Goal: Task Accomplishment & Management: Manage account settings

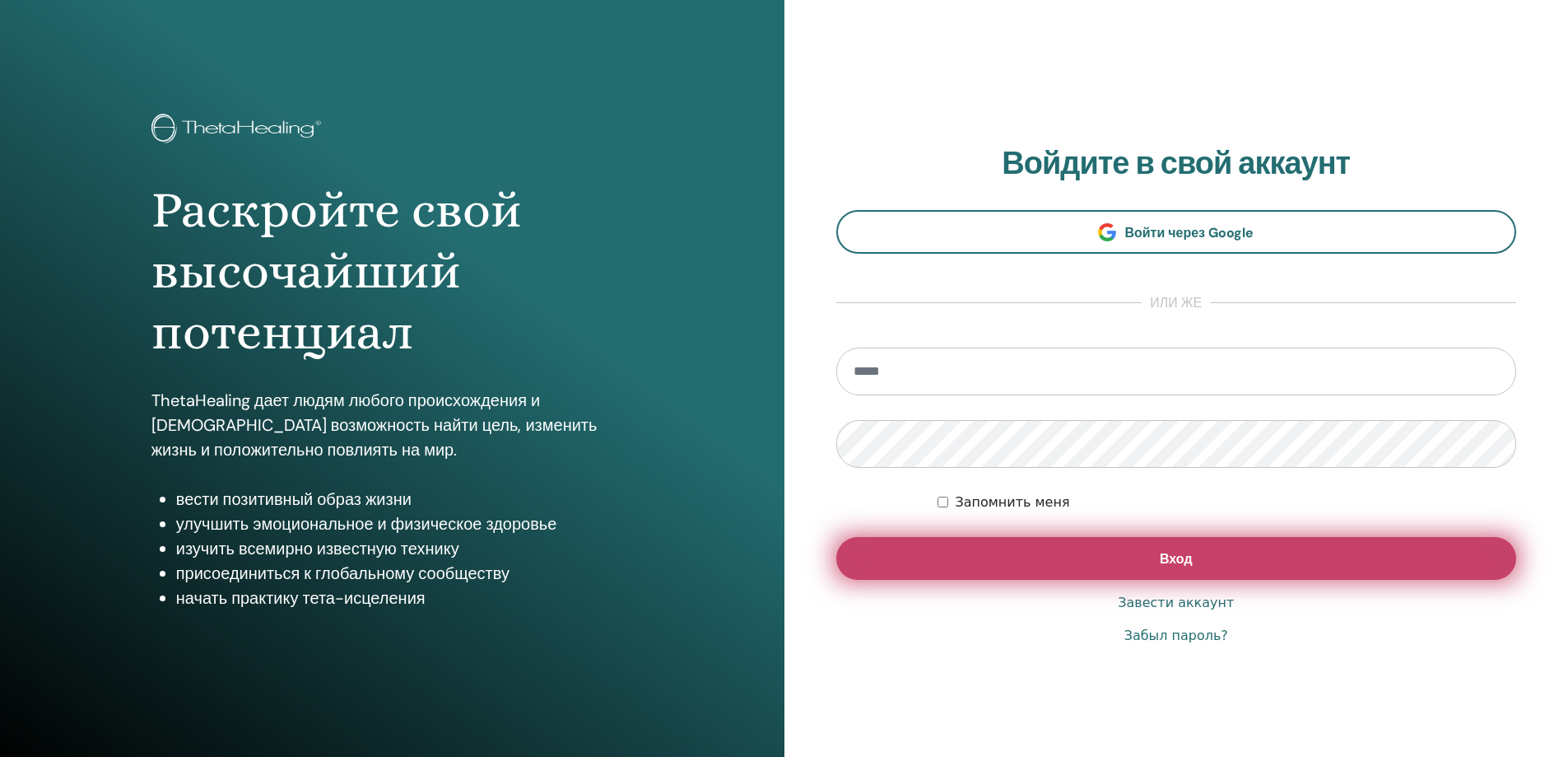
type input "**********"
click at [1113, 567] on button "Вход" at bounding box center [1177, 558] width 681 height 43
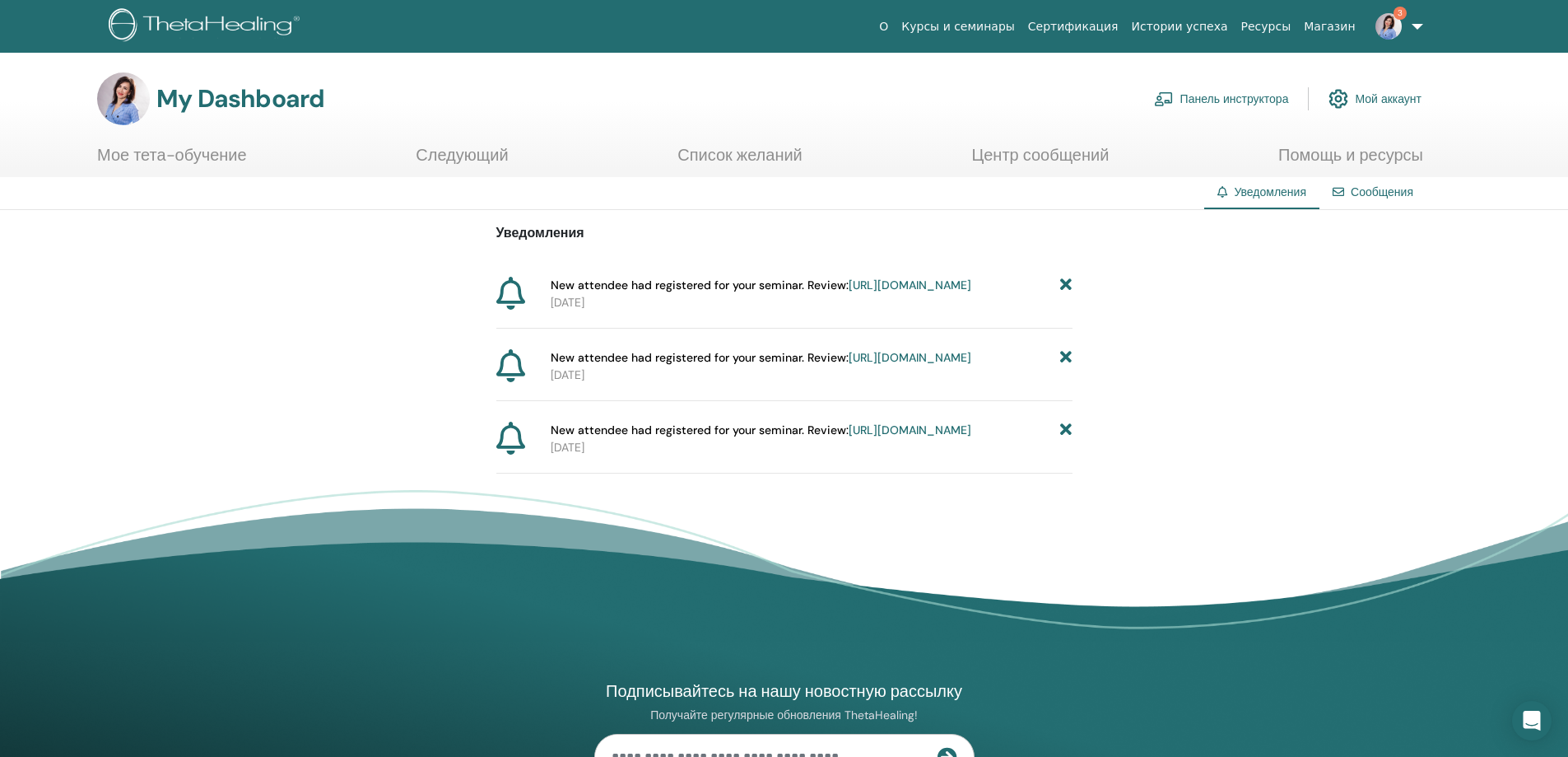
click at [1063, 288] on icon at bounding box center [1065, 285] width 11 height 17
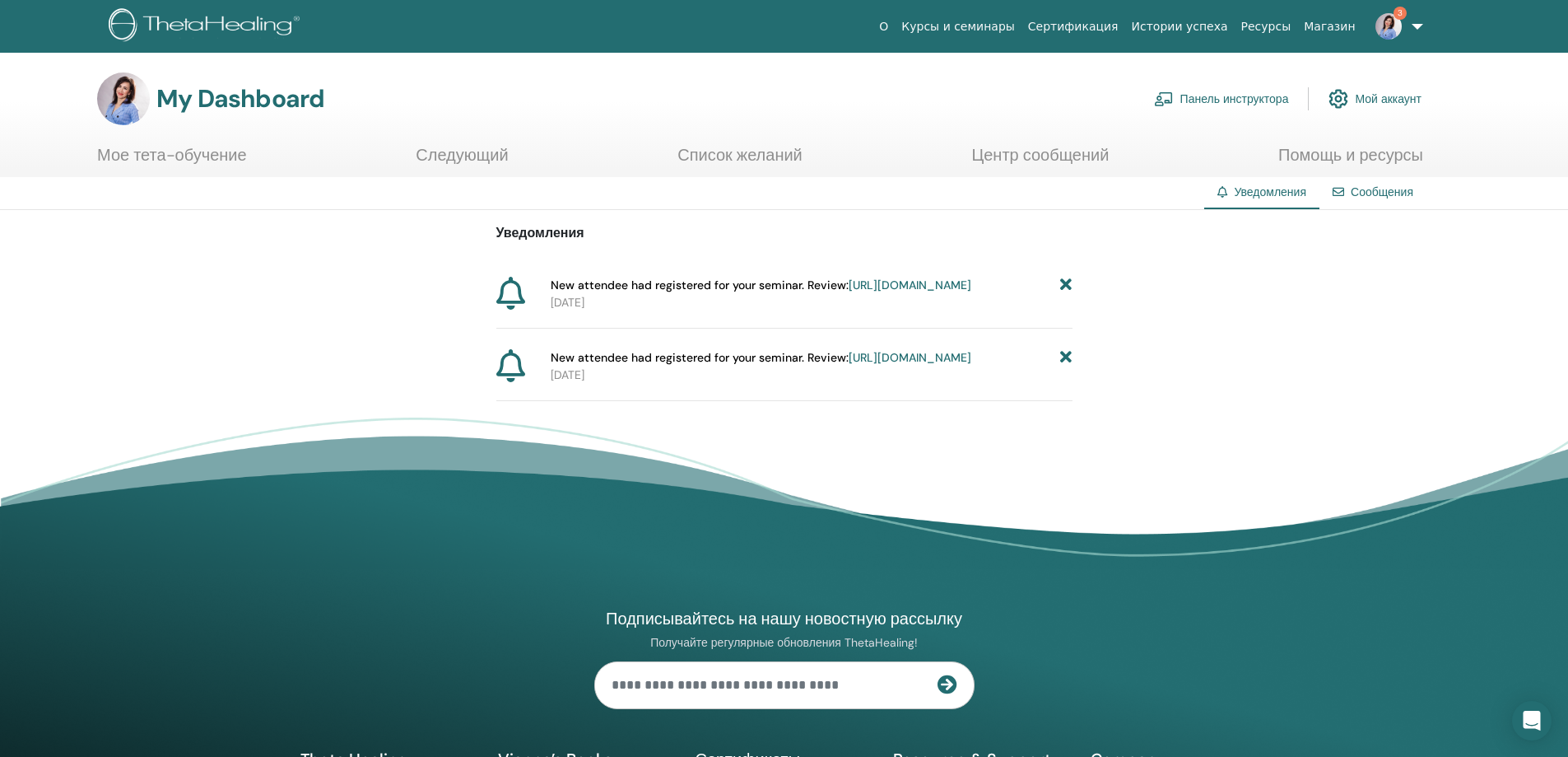
click at [1068, 288] on icon at bounding box center [1065, 285] width 11 height 17
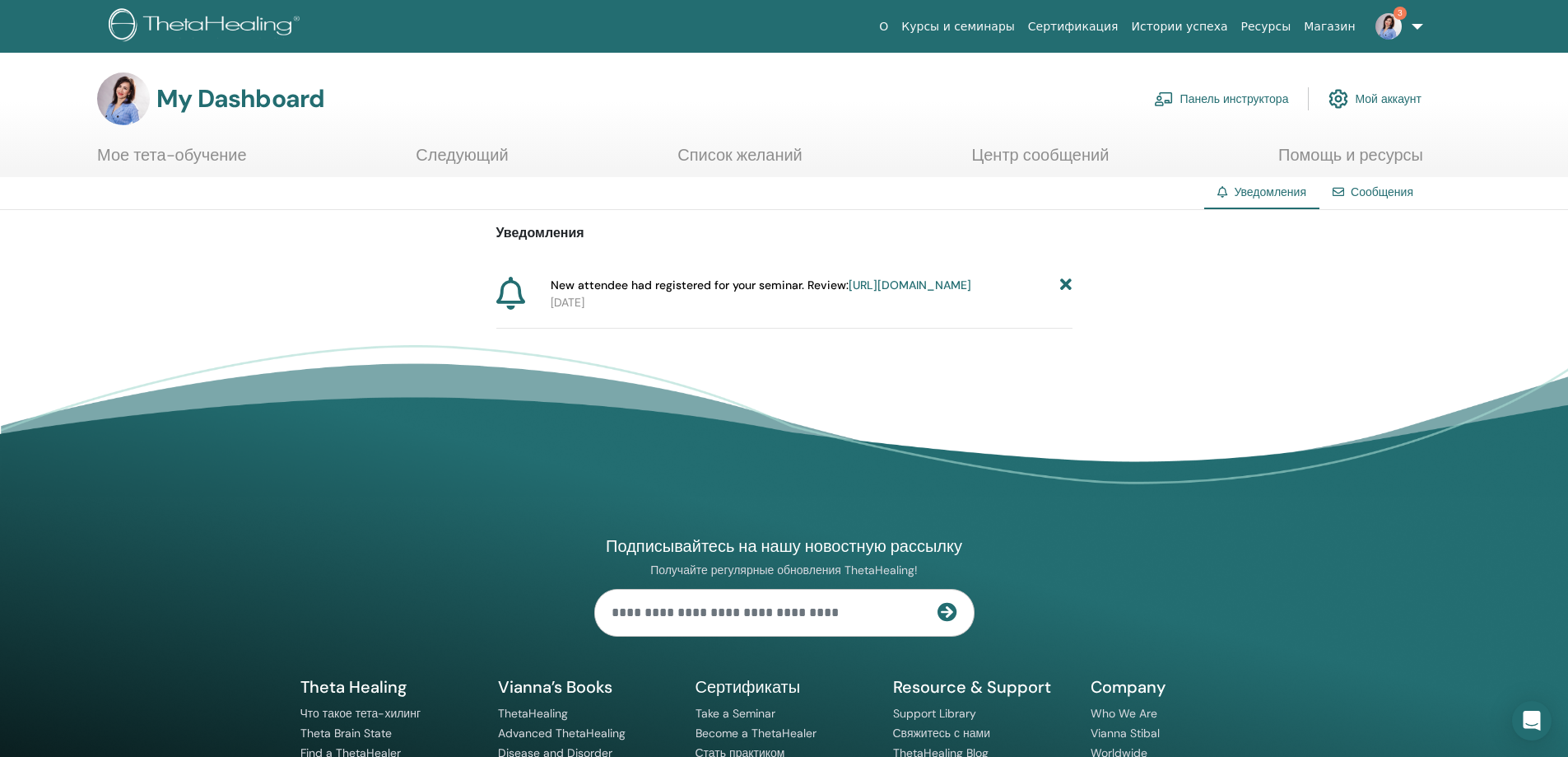
click at [1068, 288] on icon at bounding box center [1065, 285] width 11 height 17
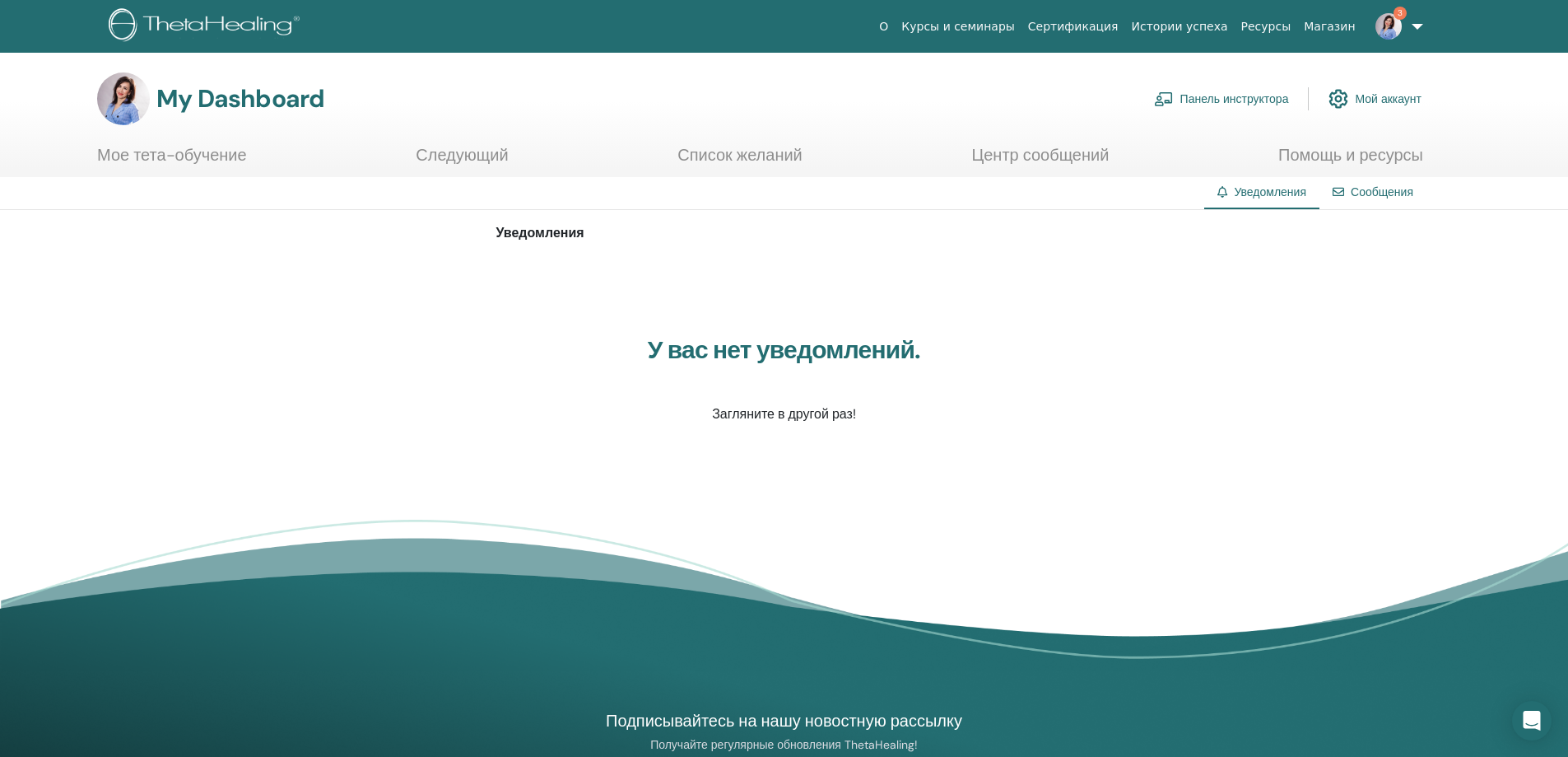
click at [1211, 97] on link "Панель инструктора" at bounding box center [1221, 99] width 135 height 37
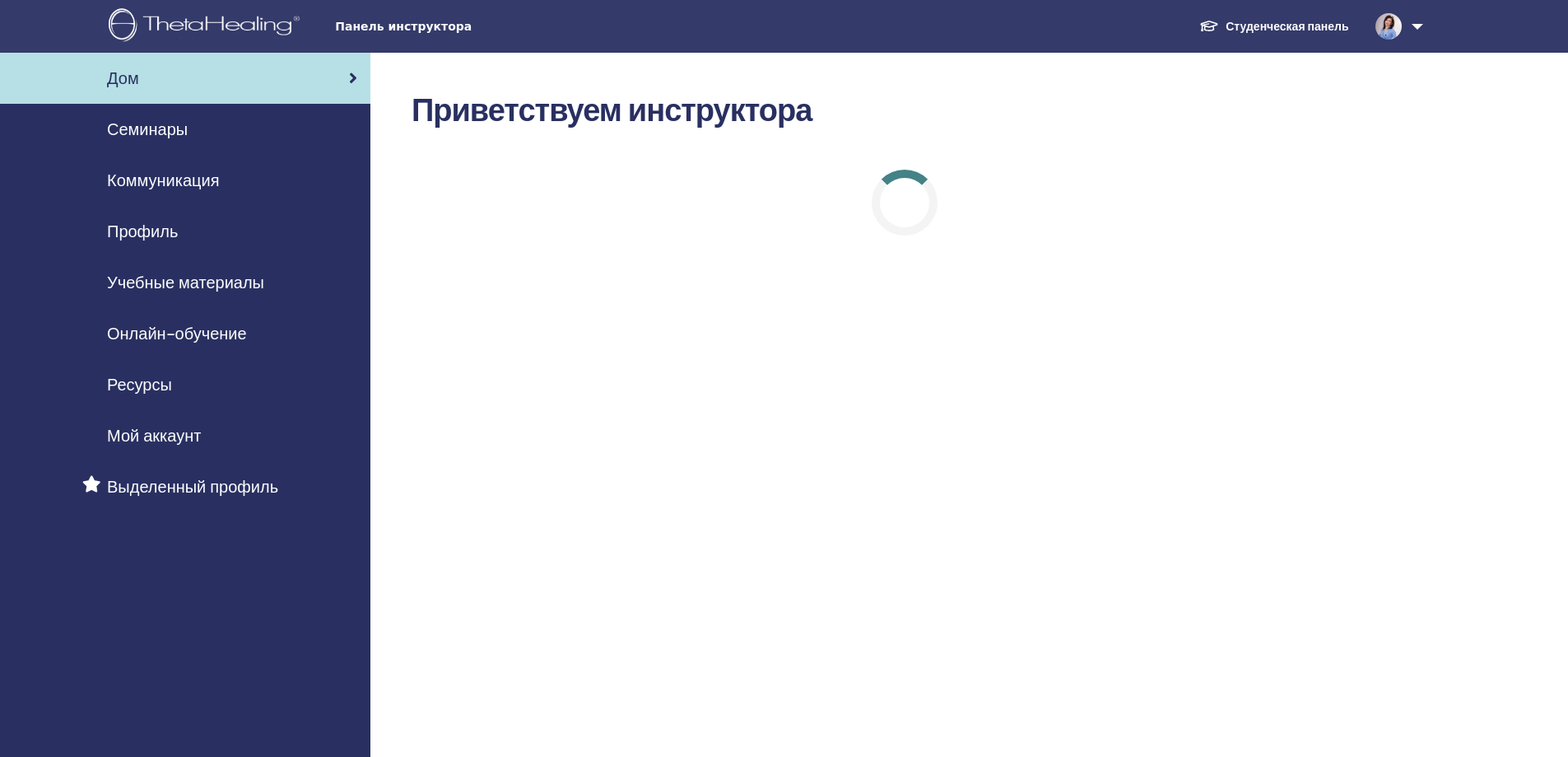
click at [158, 131] on span "Семинары" at bounding box center [147, 129] width 81 height 24
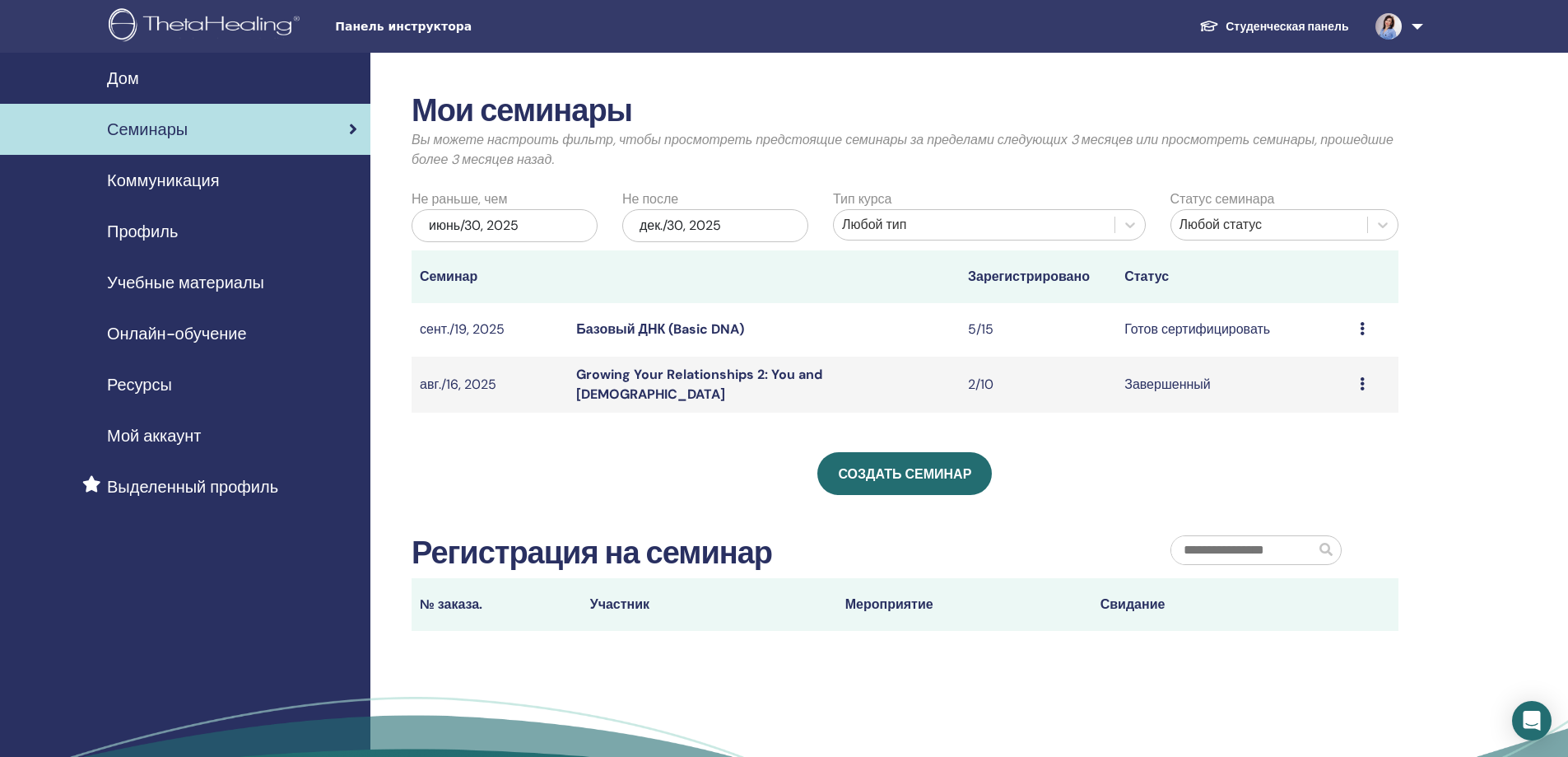
click at [684, 327] on link "Базовый ДНК (Basic DNA)" at bounding box center [659, 329] width 168 height 17
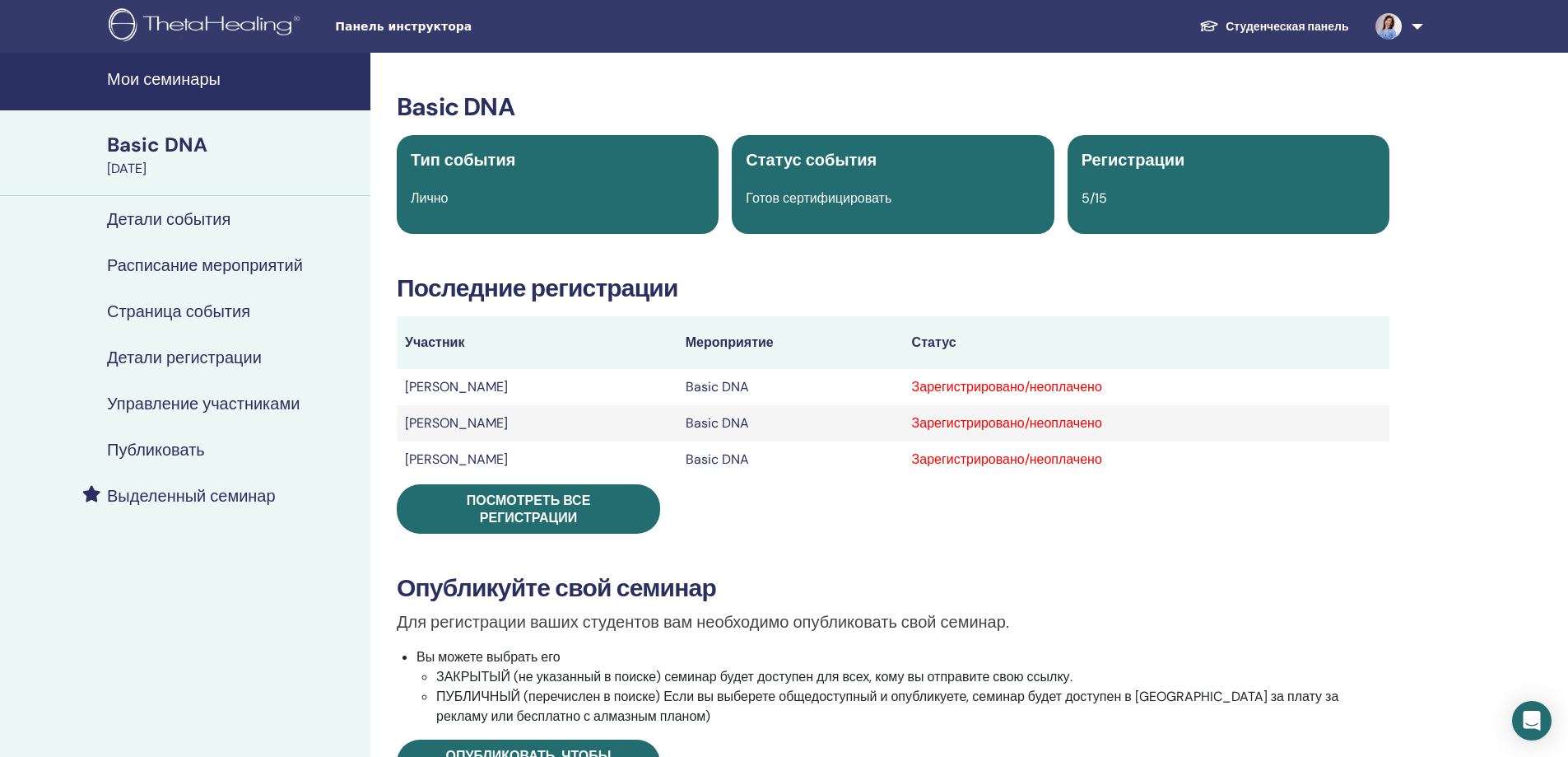
click at [158, 404] on h4 "Управление участниками" at bounding box center [203, 403] width 193 height 20
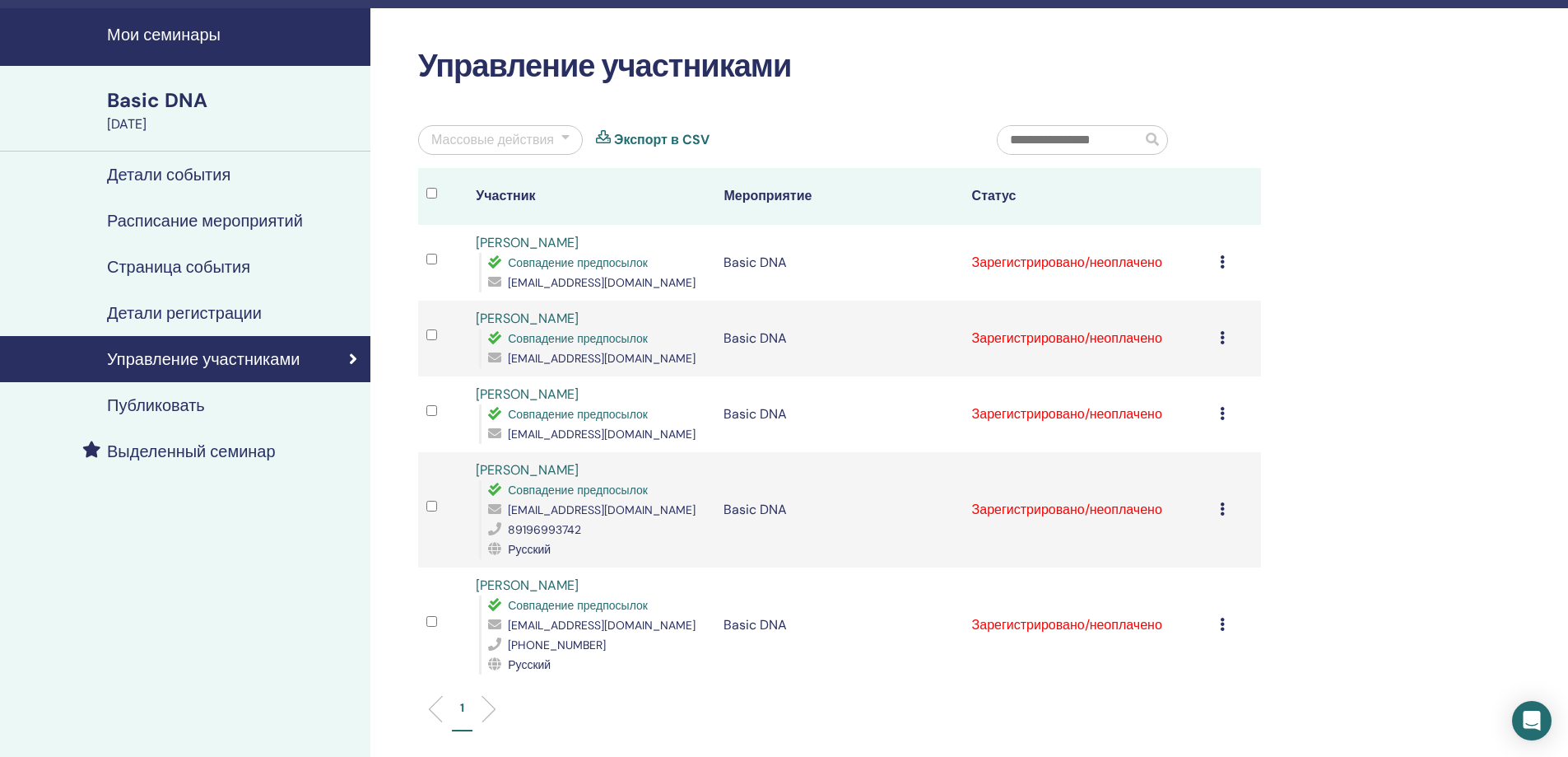
scroll to position [83, 0]
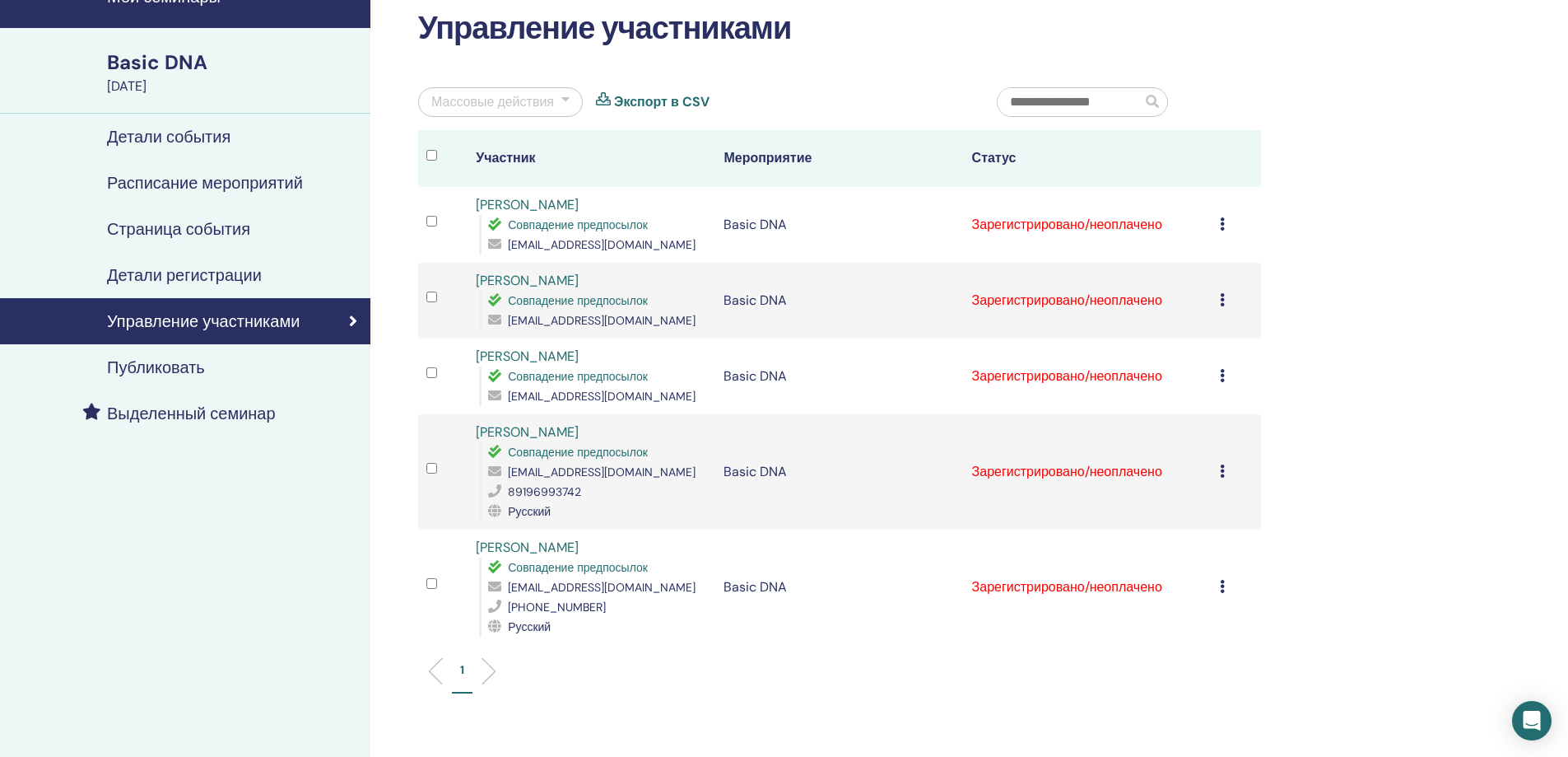
click at [560, 100] on div "Массовые действия" at bounding box center [500, 102] width 165 height 30
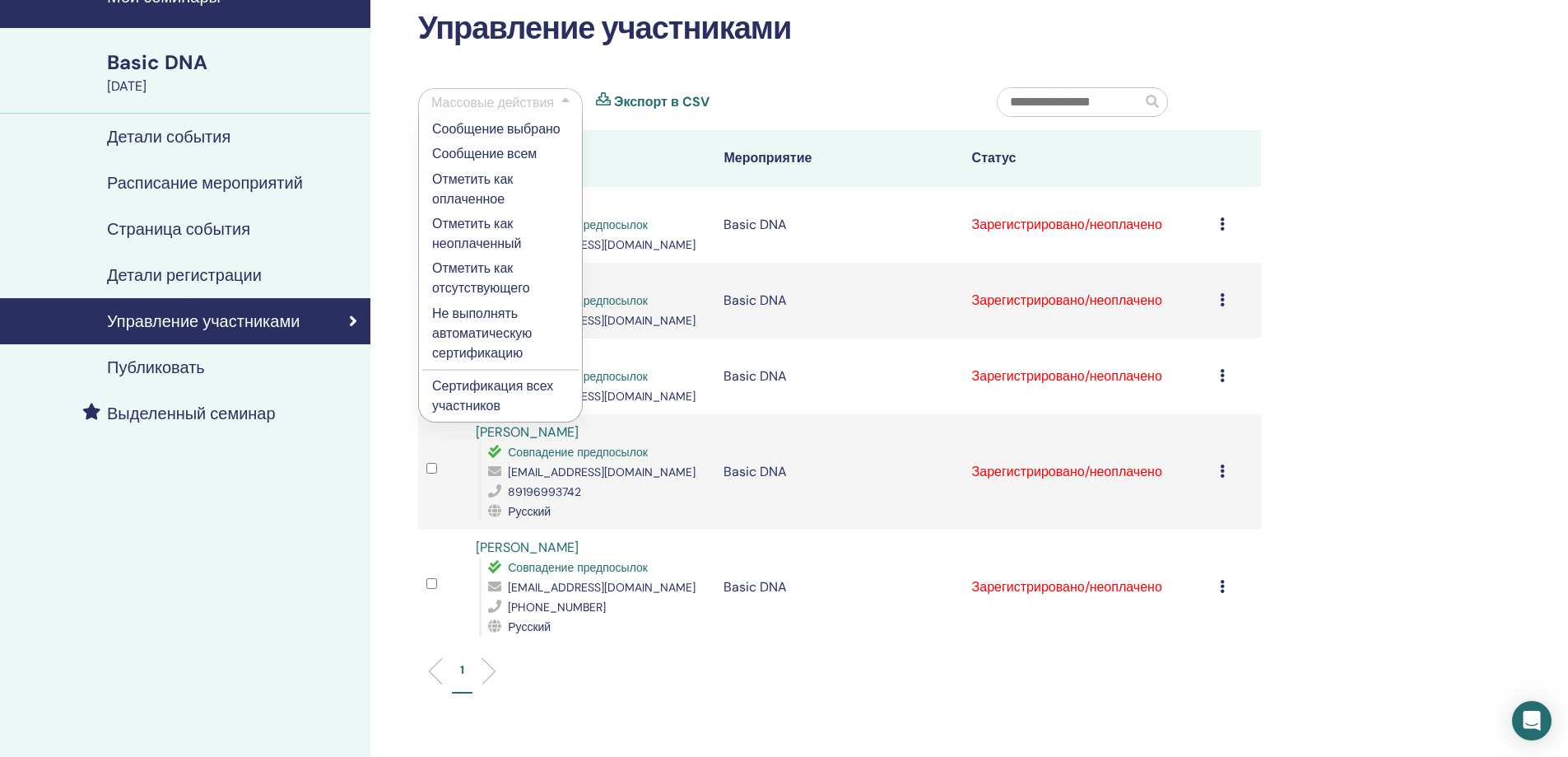
click at [470, 182] on p "Отметить как оплаченное" at bounding box center [500, 189] width 136 height 39
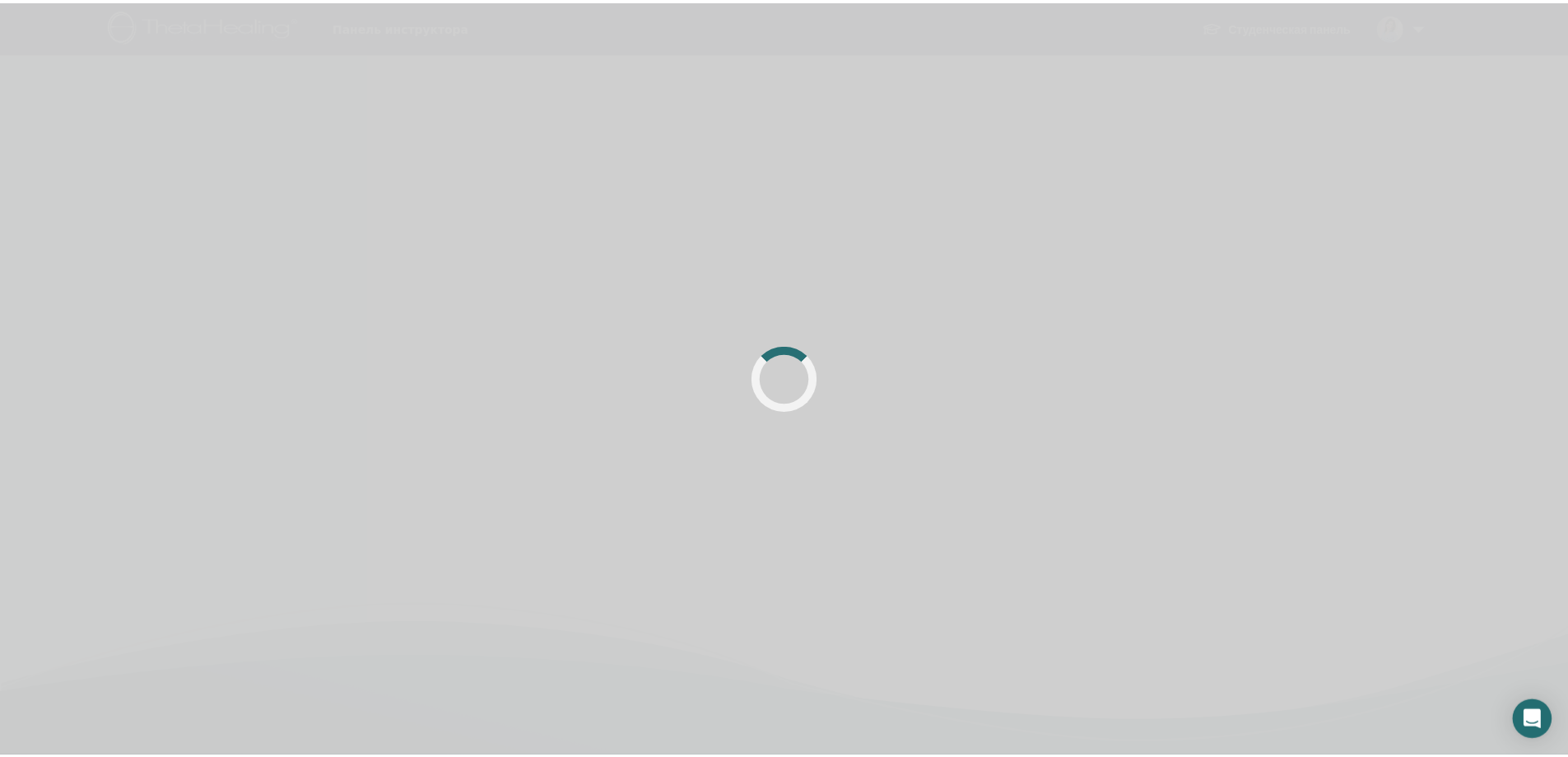
scroll to position [83, 0]
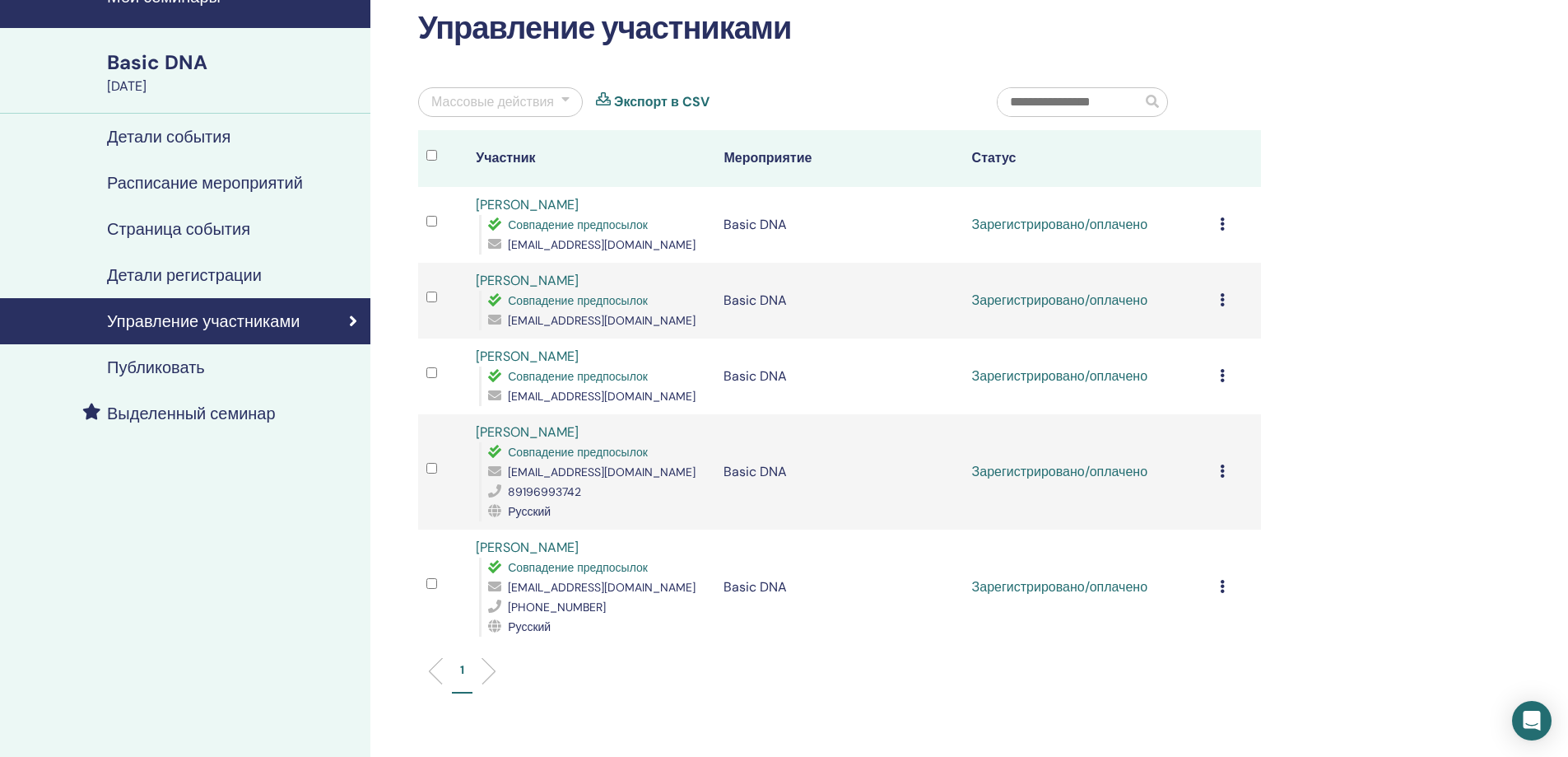
click at [427, 148] on div at bounding box center [447, 158] width 41 height 23
click at [566, 98] on div at bounding box center [565, 102] width 8 height 20
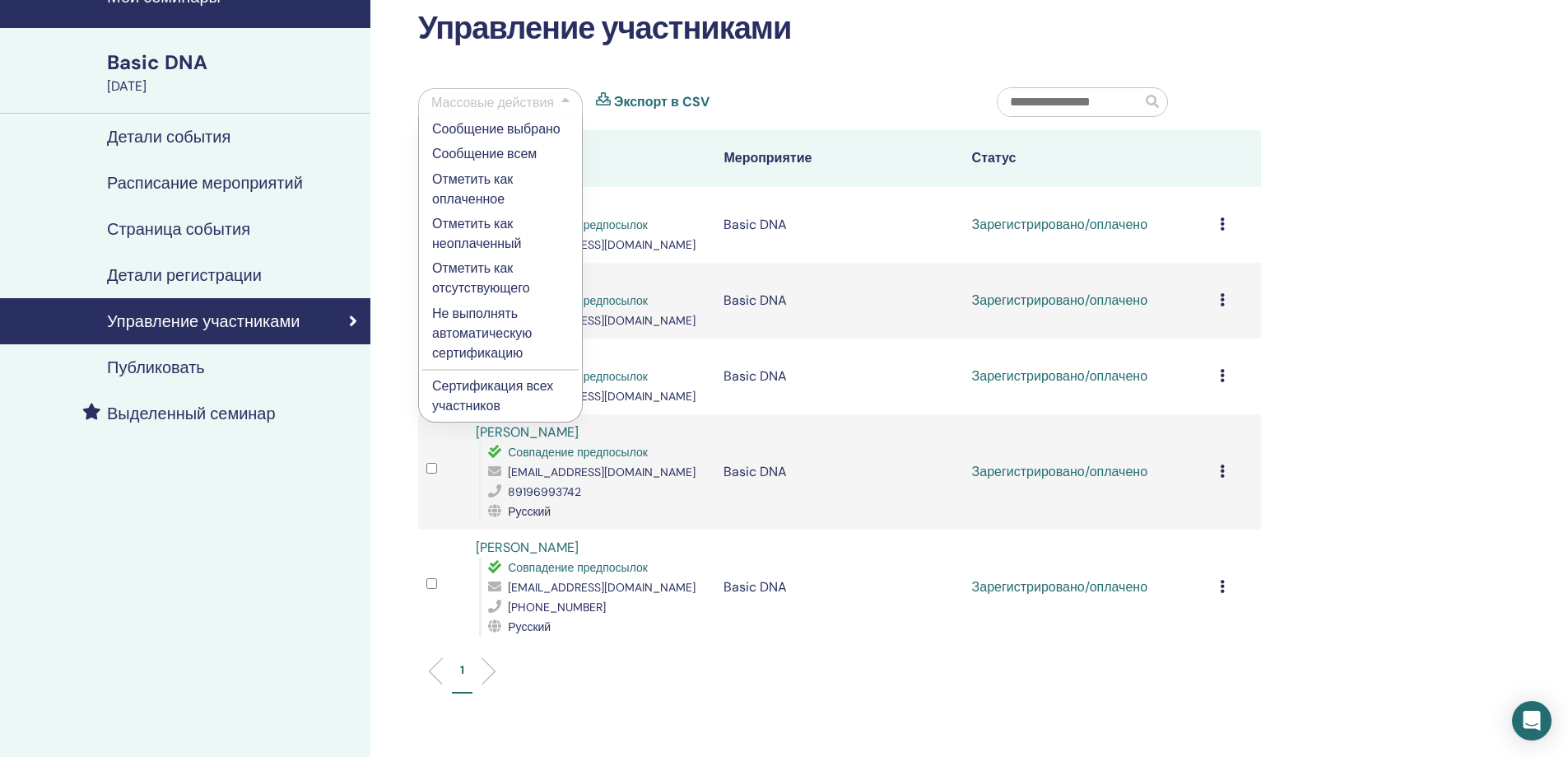
click at [483, 397] on p "Сертификация всех участников" at bounding box center [500, 395] width 136 height 39
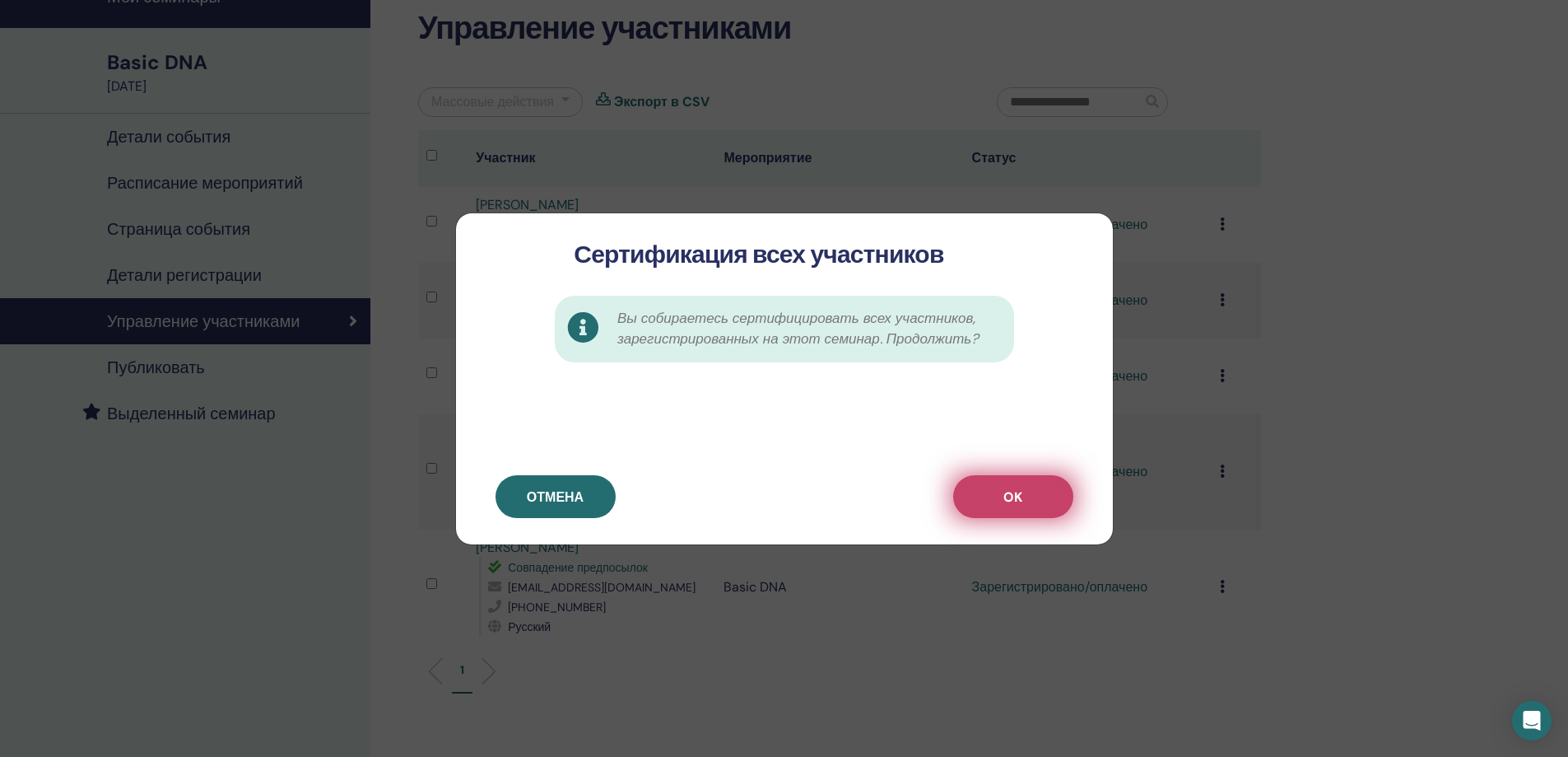
click at [1035, 488] on button "OK" at bounding box center [1013, 496] width 120 height 43
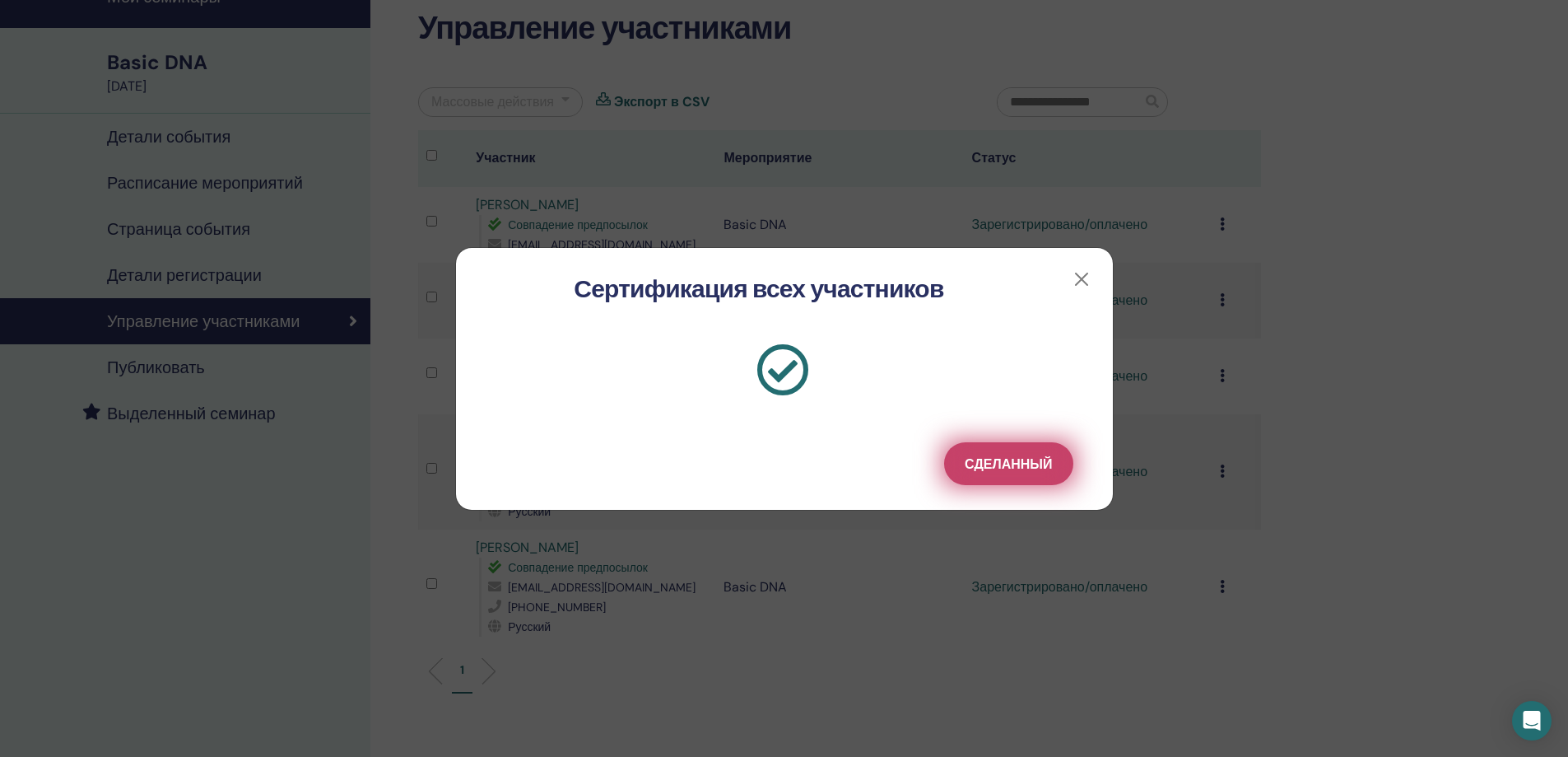
click at [1012, 466] on span "Сделанный" at bounding box center [1009, 464] width 87 height 17
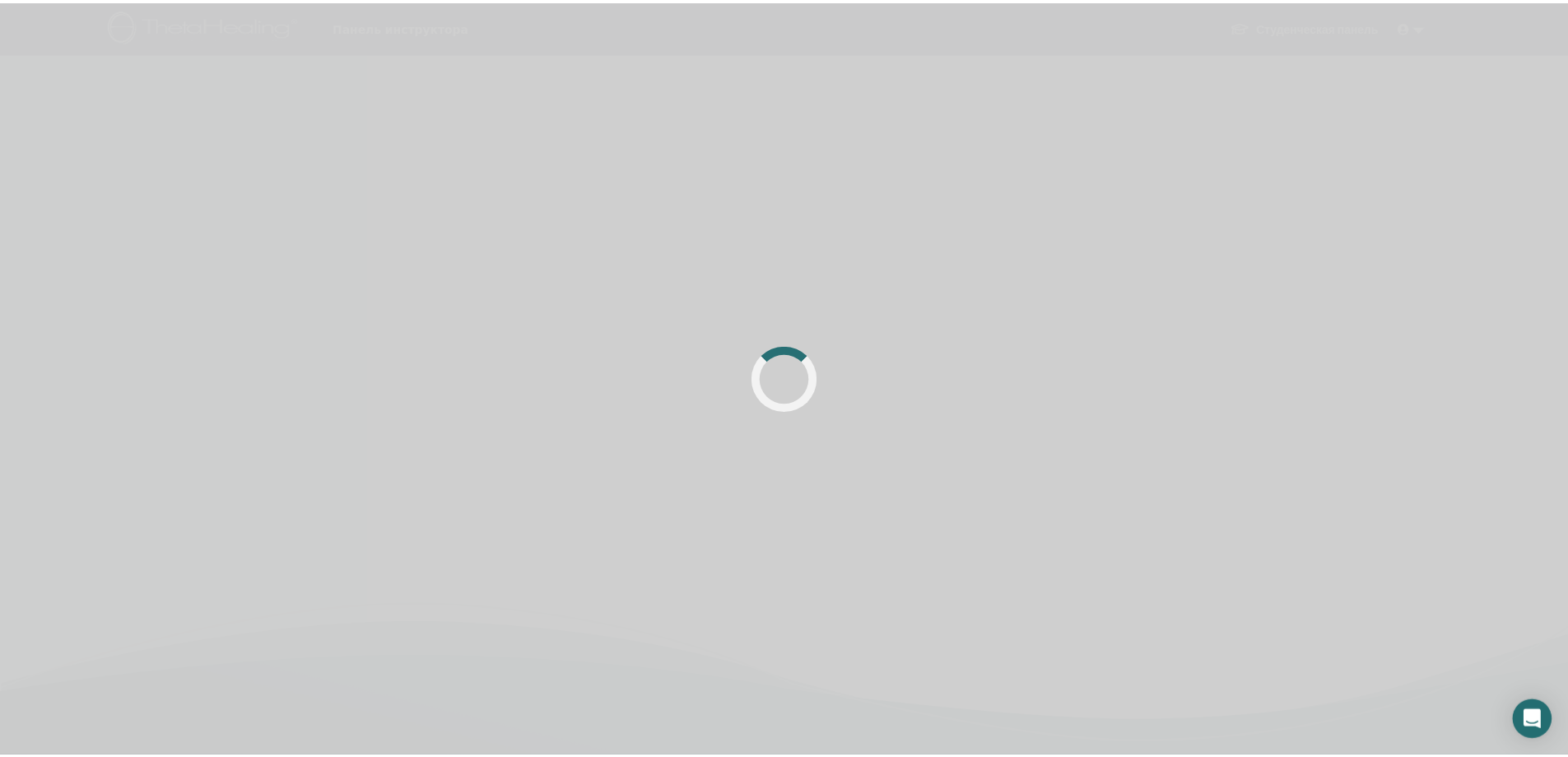
scroll to position [83, 0]
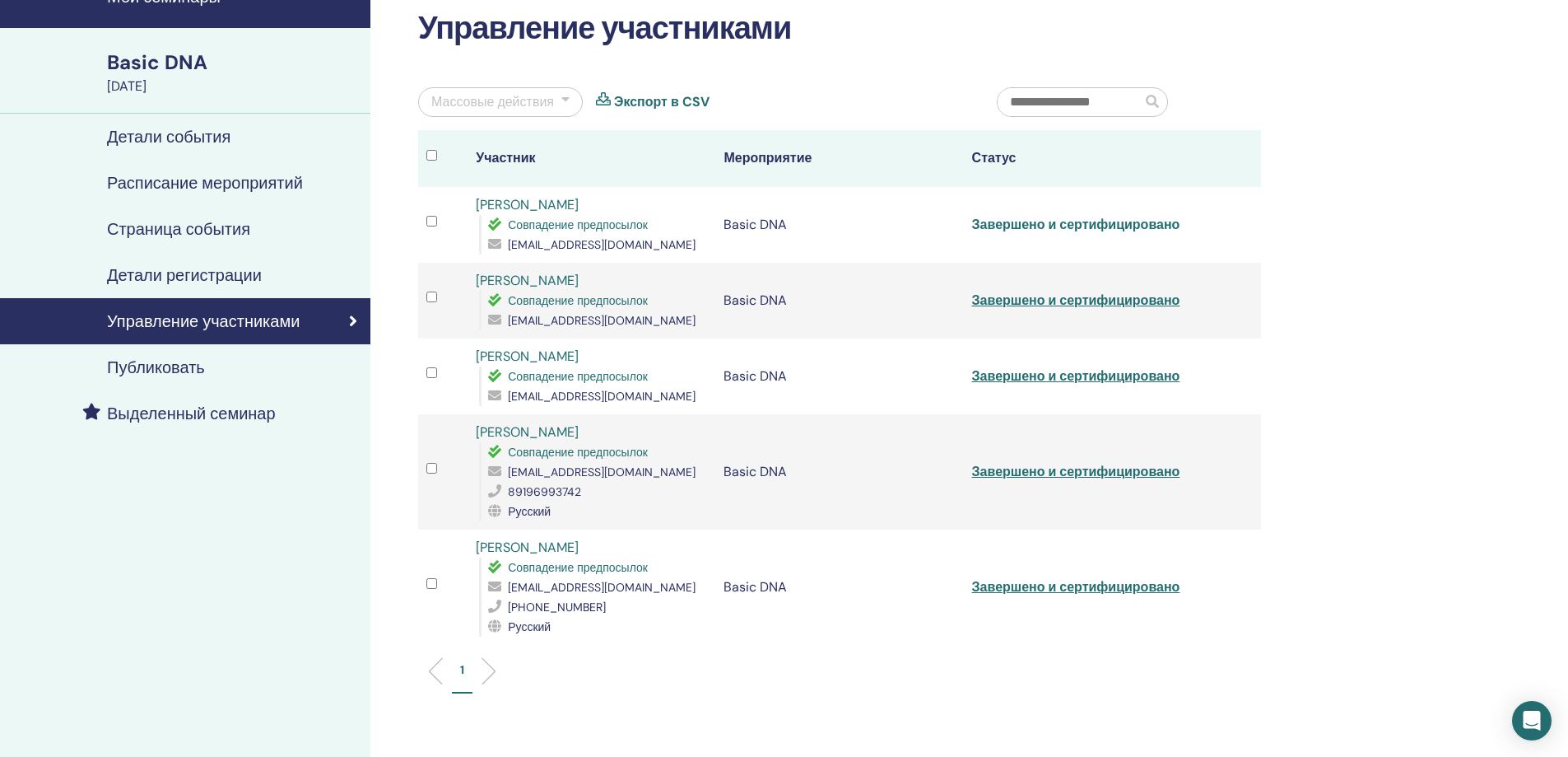
click at [1009, 216] on link "Завершено и сертифицировано" at bounding box center [1076, 224] width 208 height 17
click at [998, 291] on link "Завершено и сертифицировано" at bounding box center [1076, 300] width 208 height 17
click at [996, 369] on link "Завершено и сертифицировано" at bounding box center [1076, 376] width 208 height 17
click at [1021, 463] on link "Завершено и сертифицировано" at bounding box center [1076, 472] width 208 height 17
click at [1017, 578] on link "Завершено и сертифицировано" at bounding box center [1076, 587] width 208 height 17
